Goal: Task Accomplishment & Management: Manage account settings

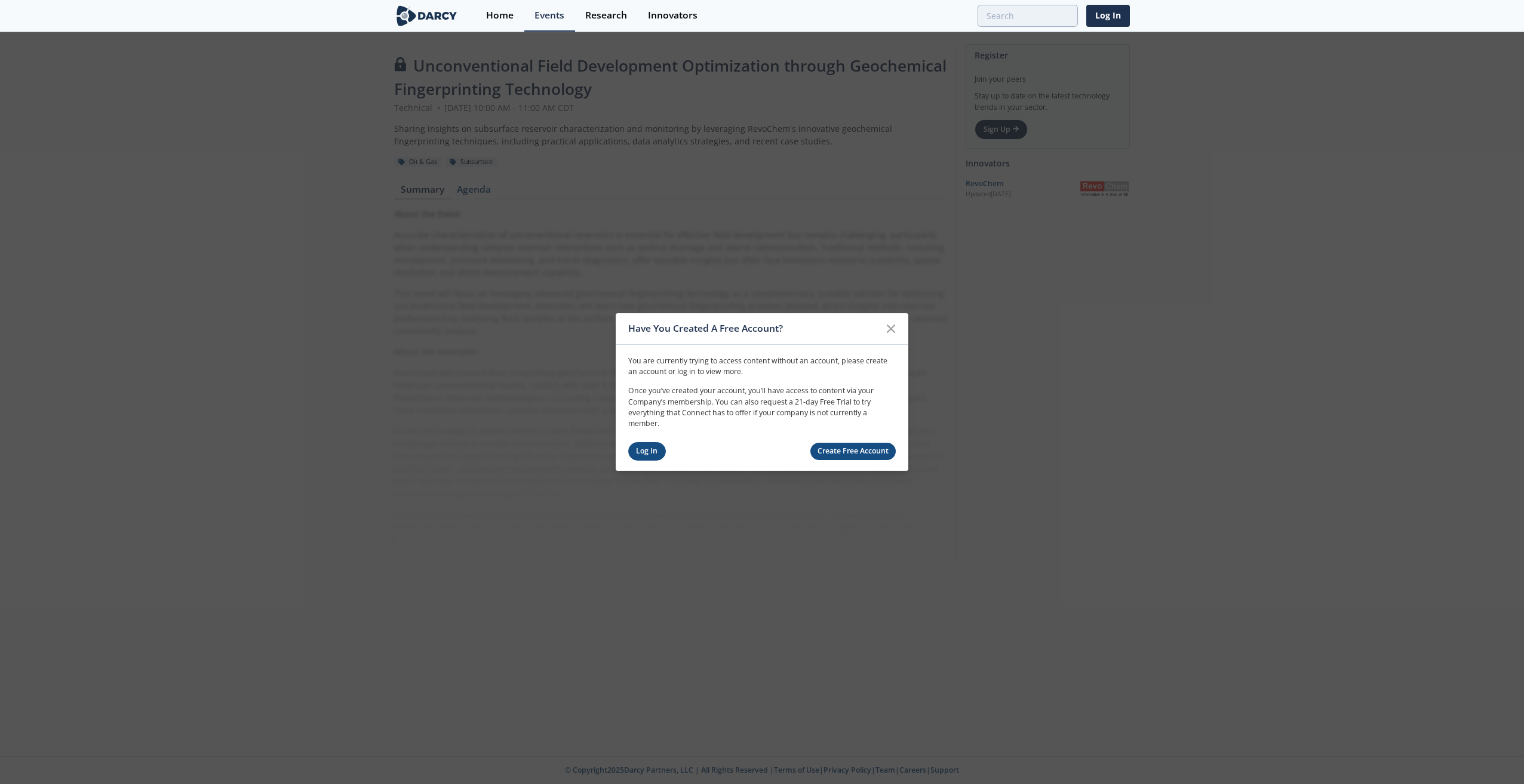
click at [654, 451] on link "Log In" at bounding box center [647, 451] width 37 height 18
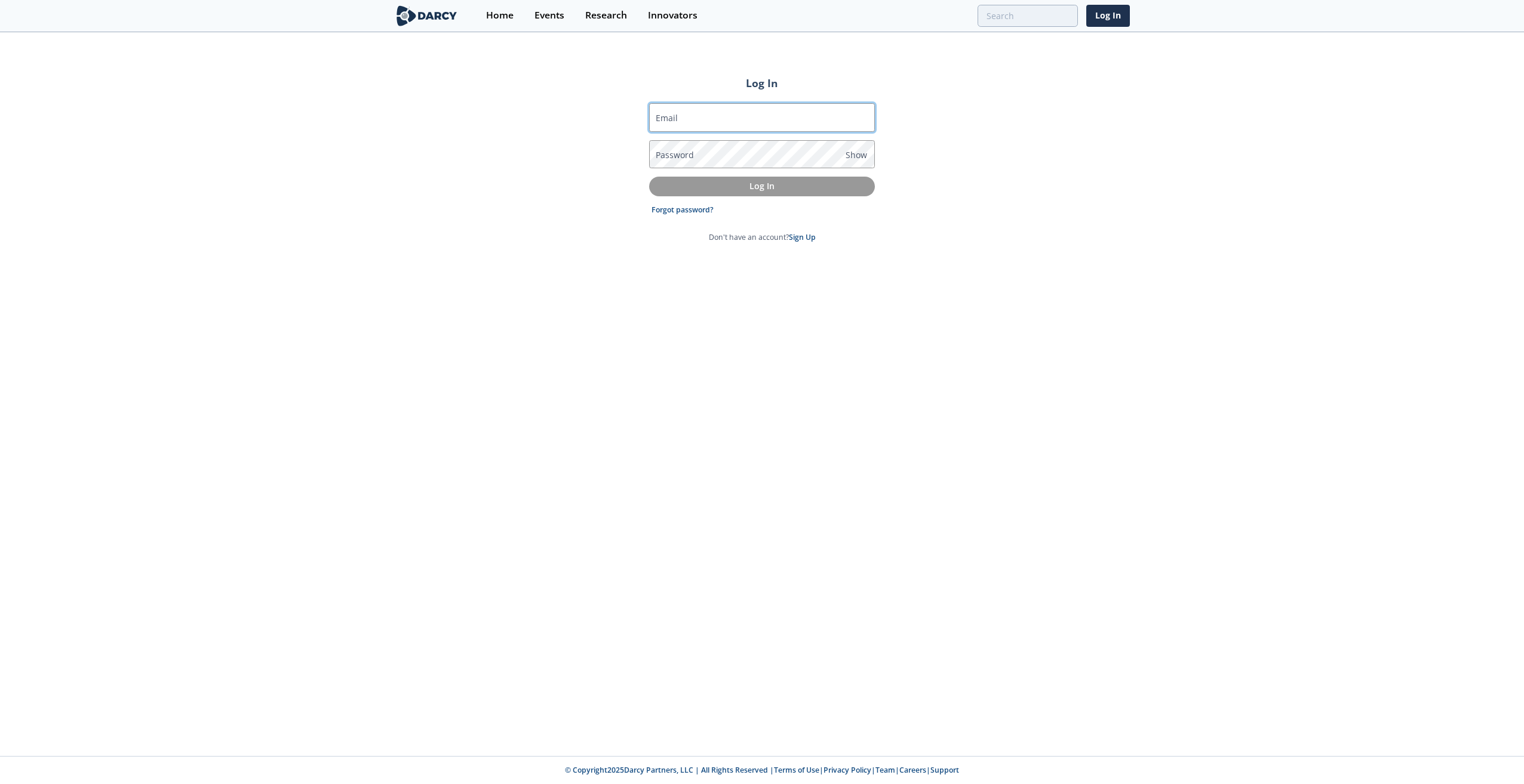
click at [683, 116] on input "Email" at bounding box center [762, 117] width 226 height 29
type input "gonzalo.flores@dvn.com"
click at [687, 210] on link "Forgot password?" at bounding box center [682, 210] width 62 height 11
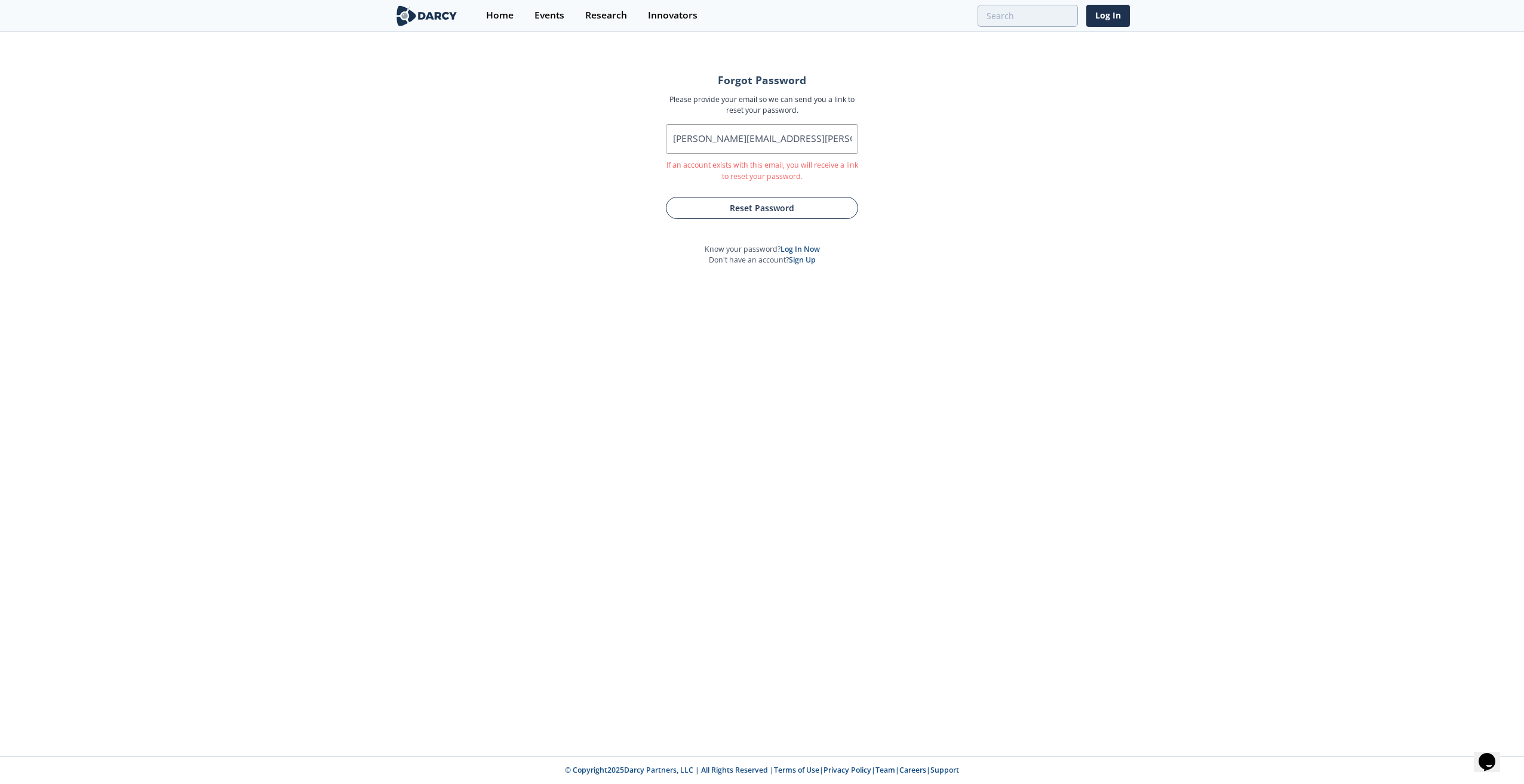
click at [764, 210] on button "Reset Password" at bounding box center [762, 208] width 192 height 22
click at [760, 208] on button "Submit" at bounding box center [762, 209] width 167 height 22
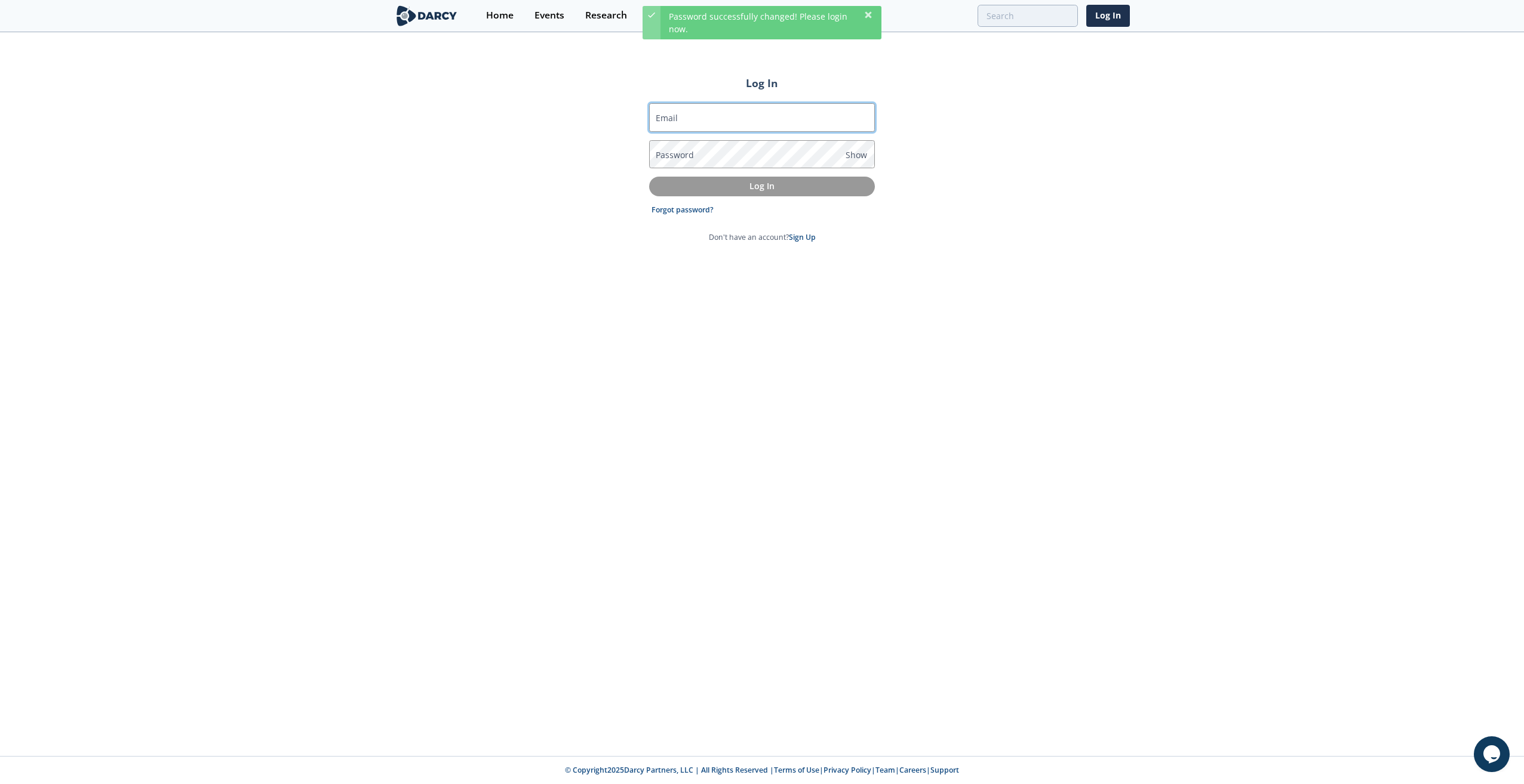
click at [694, 119] on input "Email" at bounding box center [762, 117] width 226 height 29
type input "[PERSON_NAME][EMAIL_ADDRESS][PERSON_NAME][DOMAIN_NAME]"
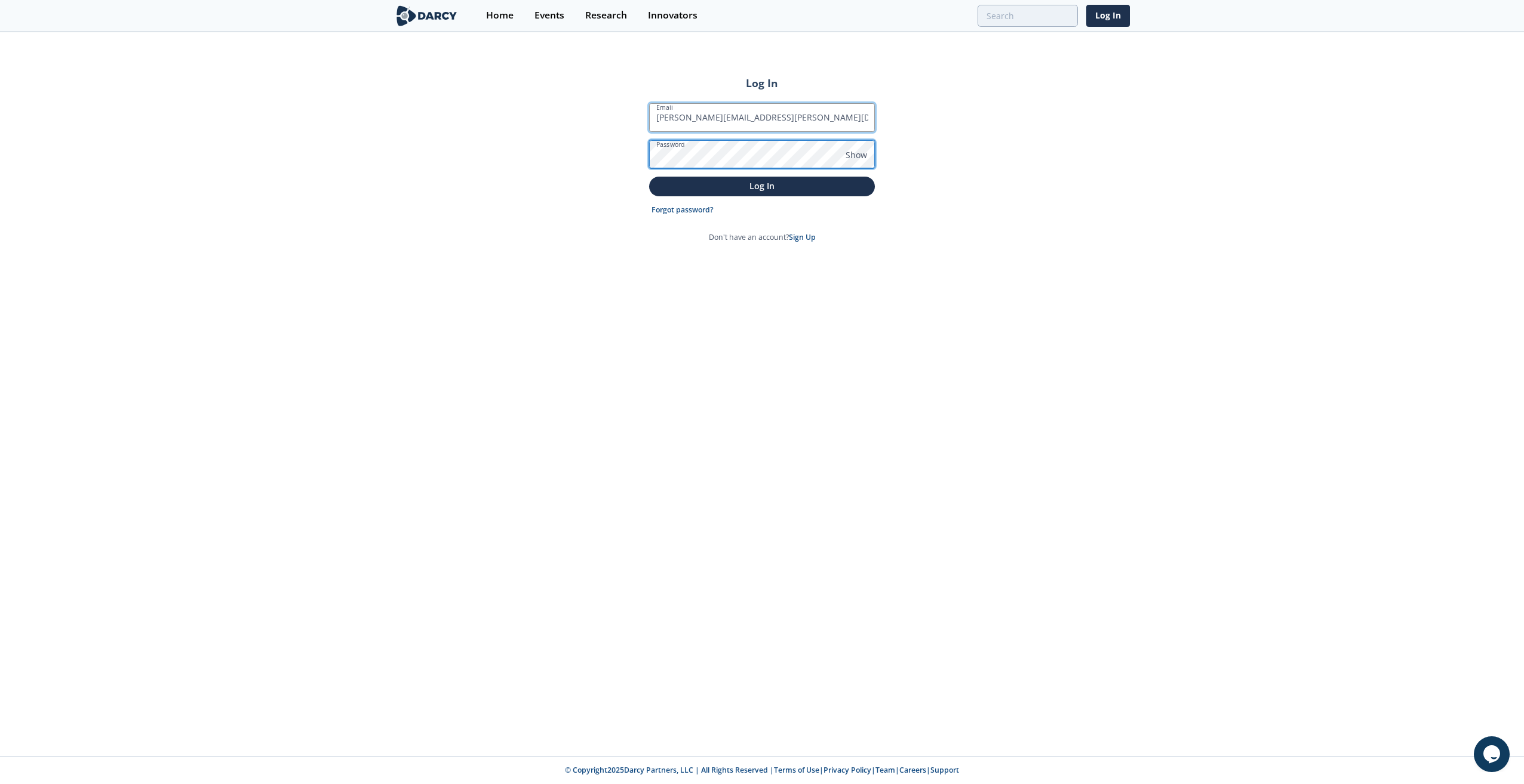
click at [649, 177] on button "Log In" at bounding box center [762, 187] width 226 height 20
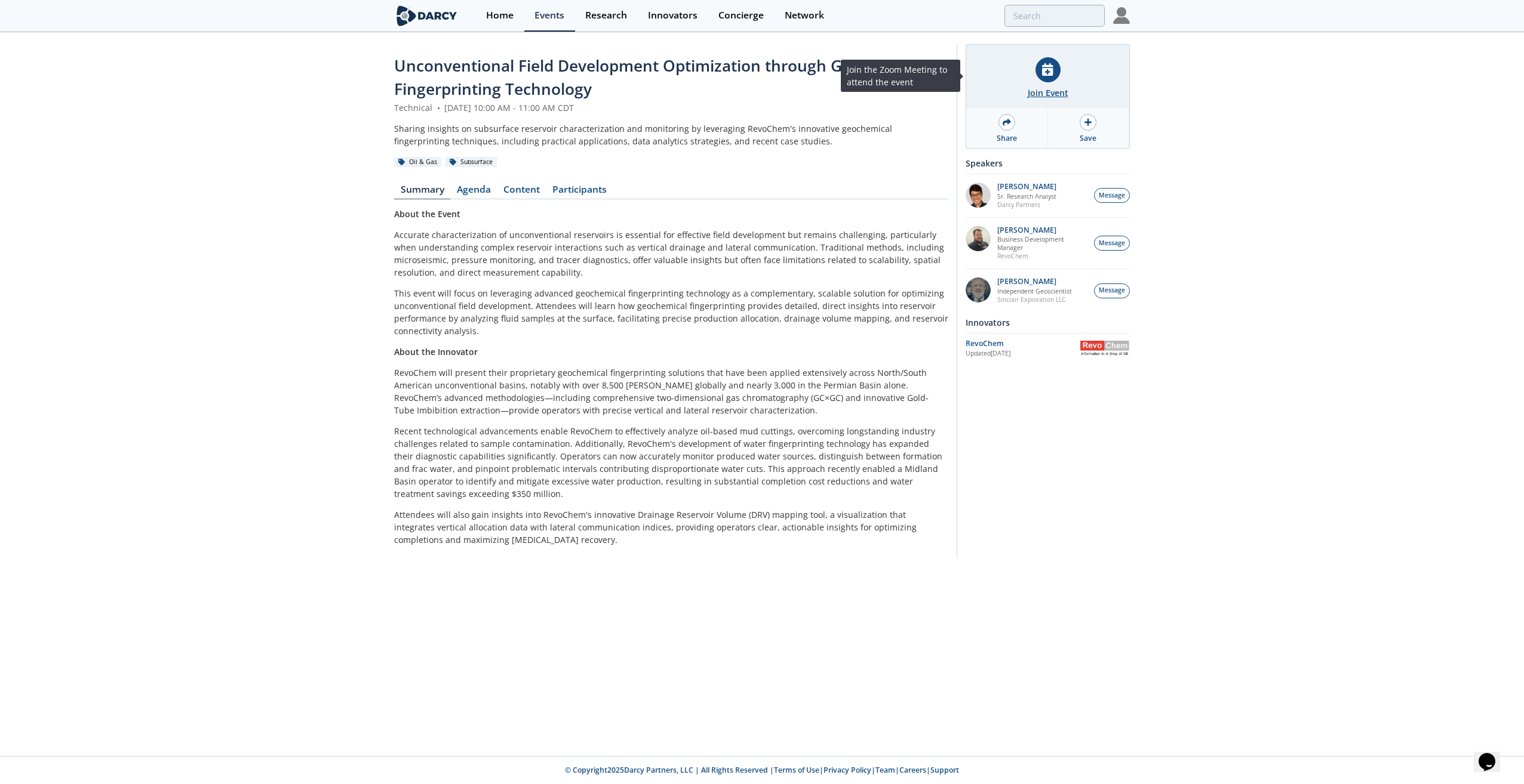
click at [1042, 74] on icon at bounding box center [1047, 69] width 11 height 12
